Goal: Task Accomplishment & Management: Manage account settings

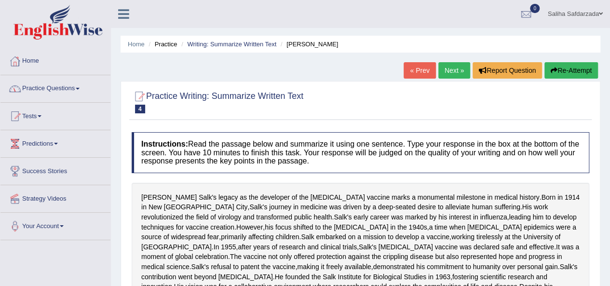
click at [66, 95] on link "Practice Questions" at bounding box center [55, 87] width 110 height 24
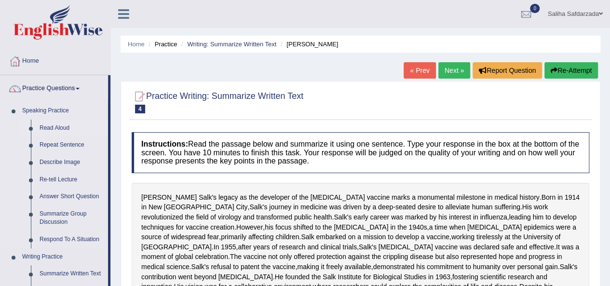
click at [60, 123] on link "Read Aloud" at bounding box center [71, 128] width 73 height 17
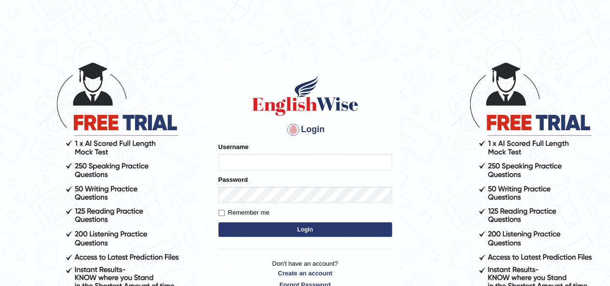
type input "saliha_parramatta"
click at [60, 123] on body "Login Please fix the following errors: Username saliha_parramatta Password Reme…" at bounding box center [305, 173] width 610 height 286
type input "saliha_parramatta"
click at [60, 123] on body "Login Please fix the following errors: Username saliha_parramatta Password Reme…" at bounding box center [305, 173] width 610 height 286
type input "saliha_parramatta"
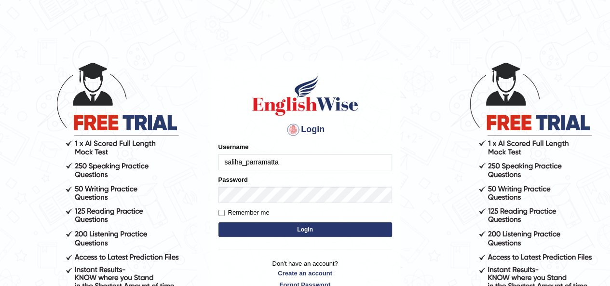
click at [293, 227] on button "Login" at bounding box center [305, 229] width 174 height 14
